Goal: Check status: Check status

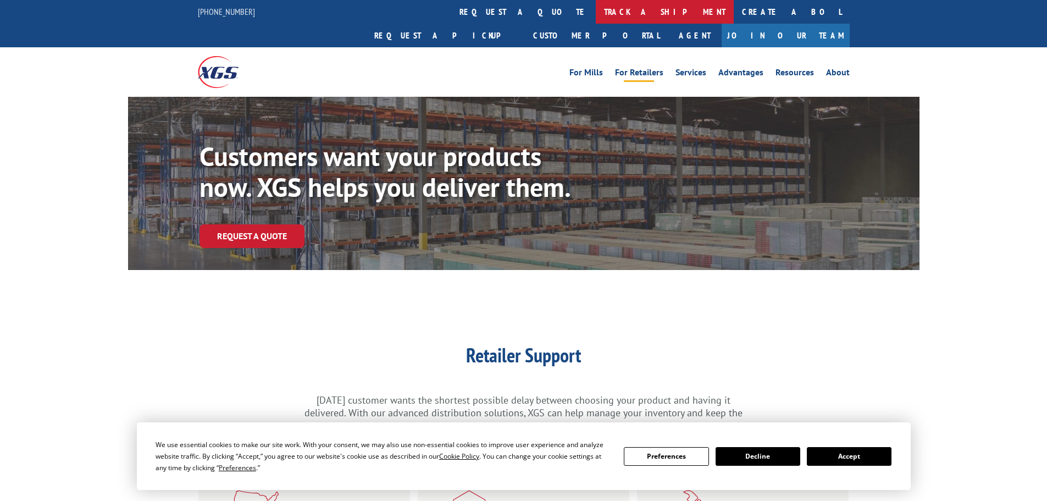
click at [596, 7] on link "track a shipment" at bounding box center [665, 12] width 138 height 24
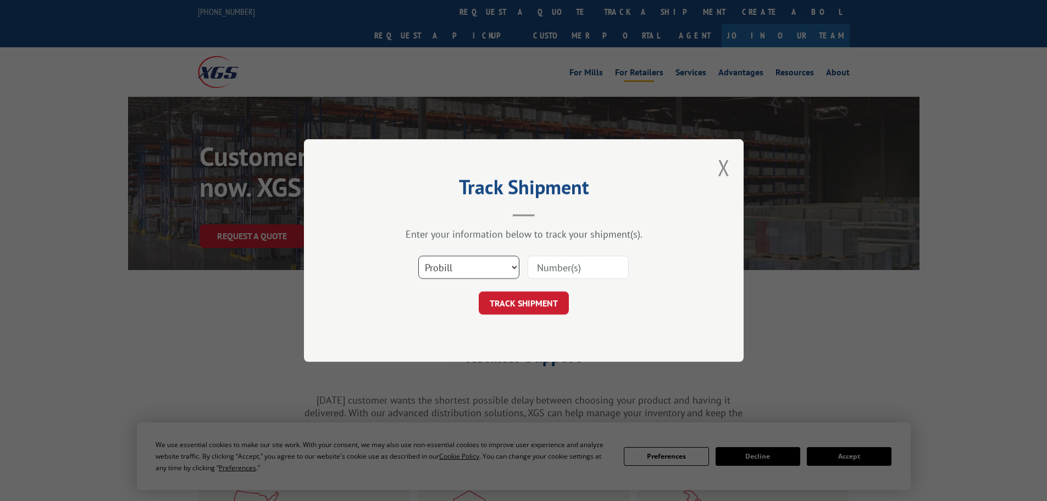
click at [473, 263] on select "Select category... Probill BOL PO" at bounding box center [468, 267] width 101 height 23
select select "po"
click at [418, 256] on select "Select category... Probill BOL PO" at bounding box center [468, 267] width 101 height 23
click at [535, 268] on input at bounding box center [577, 267] width 101 height 23
click at [556, 271] on input at bounding box center [577, 267] width 101 height 23
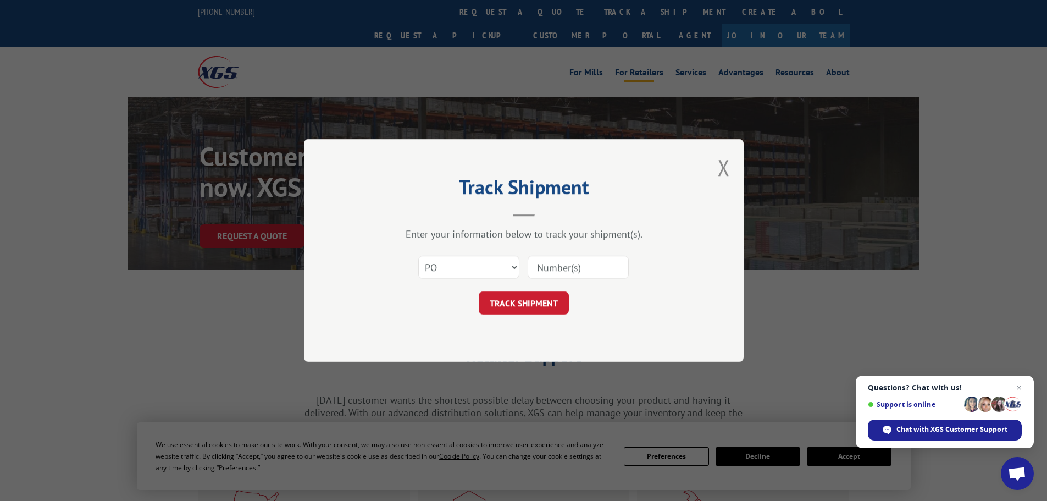
paste input "04530394"
type input "04530394"
click at [518, 297] on button "TRACK SHIPMENT" at bounding box center [524, 302] width 90 height 23
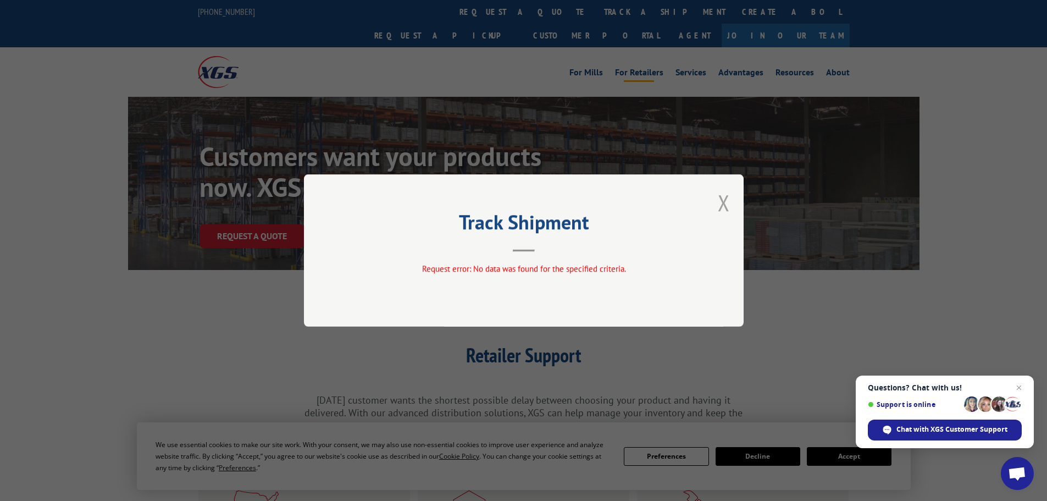
click at [729, 205] on button "Close modal" at bounding box center [724, 202] width 12 height 29
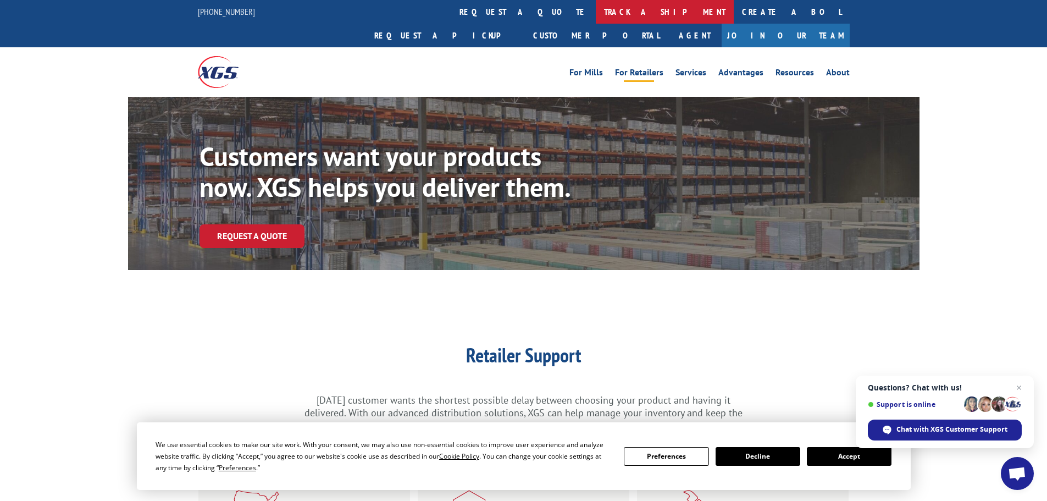
click at [596, 12] on link "track a shipment" at bounding box center [665, 12] width 138 height 24
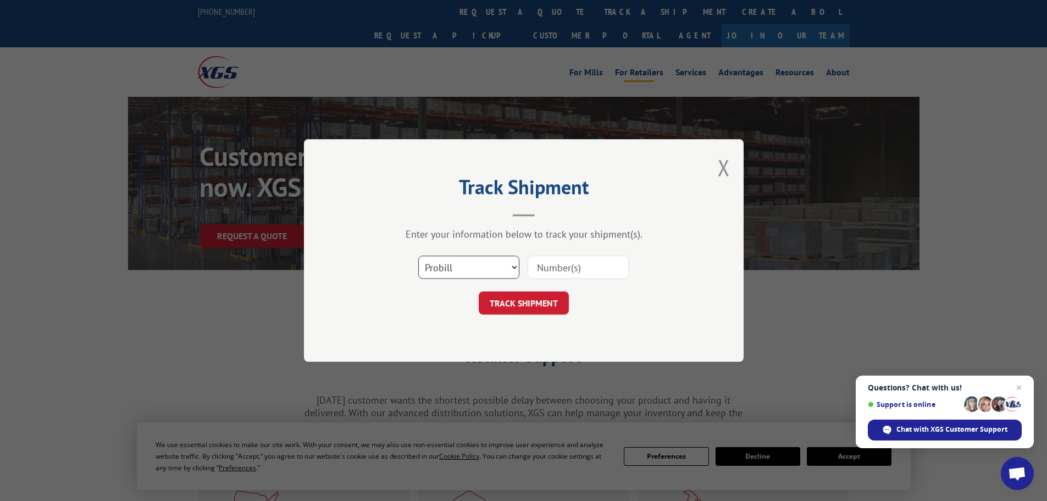
click at [451, 268] on select "Select category... Probill BOL PO" at bounding box center [468, 267] width 101 height 23
select select "po"
click at [418, 256] on select "Select category... Probill BOL PO" at bounding box center [468, 267] width 101 height 23
click at [530, 271] on input at bounding box center [577, 267] width 101 height 23
paste input "04530394"
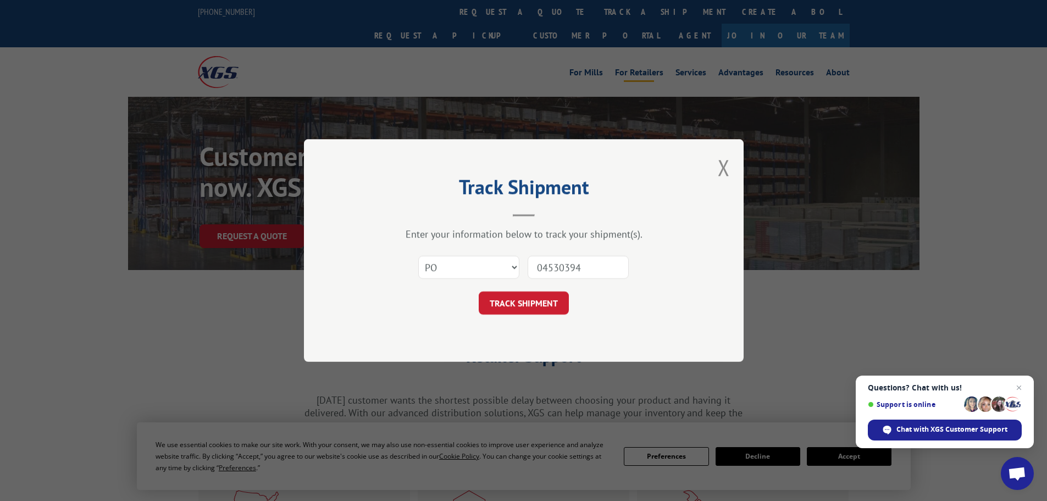
type input "04530394"
click at [525, 296] on button "TRACK SHIPMENT" at bounding box center [524, 302] width 90 height 23
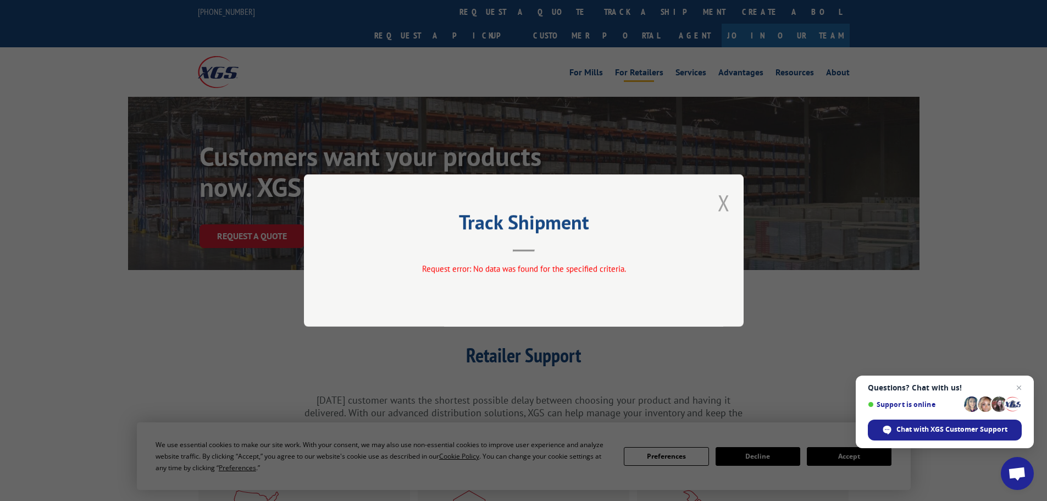
click at [721, 206] on button "Close modal" at bounding box center [724, 202] width 12 height 29
